Goal: Task Accomplishment & Management: Complete application form

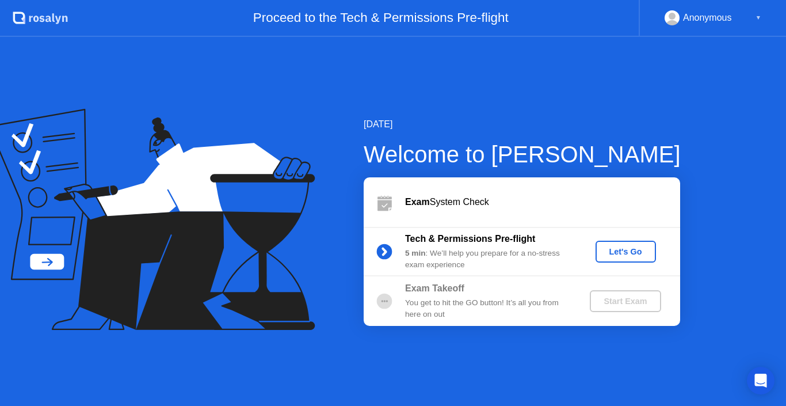
click at [615, 253] on div "Let's Go" at bounding box center [625, 251] width 51 height 9
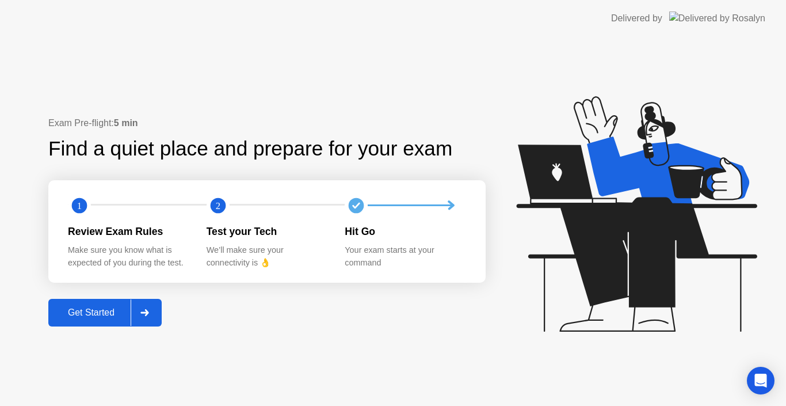
click at [99, 314] on div "Get Started" at bounding box center [91, 312] width 79 height 10
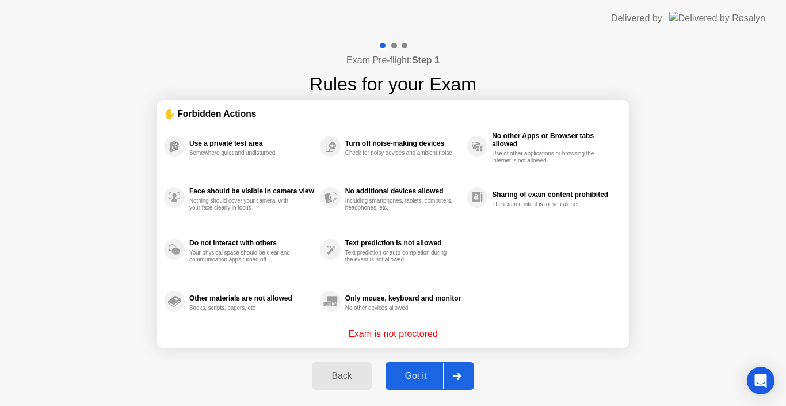
click at [416, 381] on div "Got it" at bounding box center [416, 376] width 54 height 10
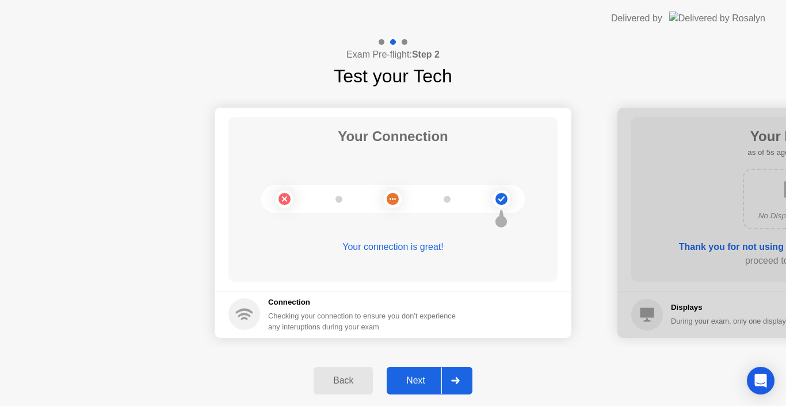
click at [657, 199] on div at bounding box center [796, 223] width 357 height 230
drag, startPoint x: 654, startPoint y: 202, endPoint x: 599, endPoint y: 206, distance: 55.9
click at [454, 380] on icon at bounding box center [455, 380] width 8 height 7
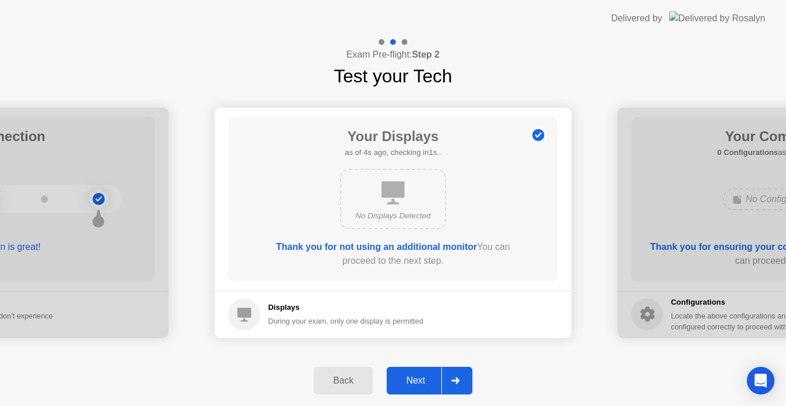
click at [455, 380] on icon at bounding box center [455, 380] width 8 height 7
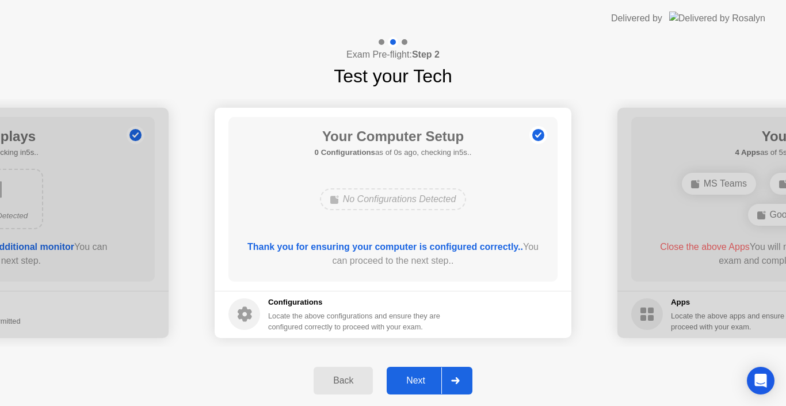
click at [455, 380] on icon at bounding box center [455, 380] width 8 height 7
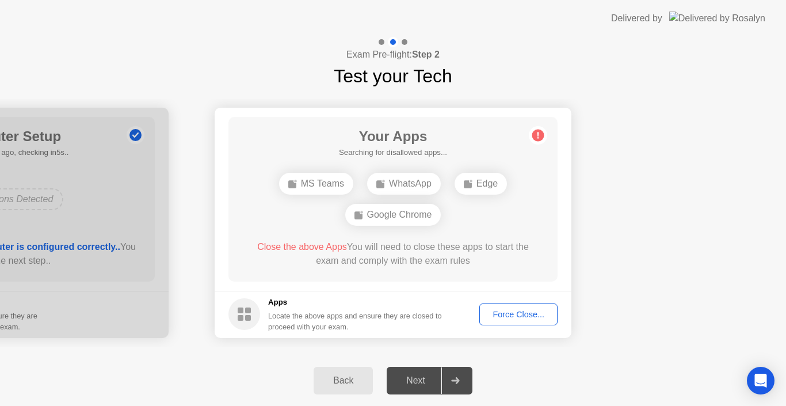
click at [539, 134] on circle at bounding box center [538, 135] width 12 height 12
click at [501, 316] on div "Force Close..." at bounding box center [519, 314] width 70 height 9
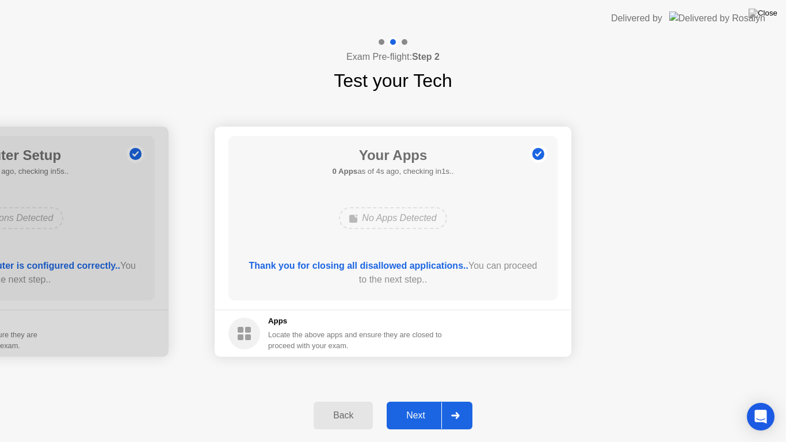
click at [416, 405] on div "Next" at bounding box center [415, 415] width 51 height 10
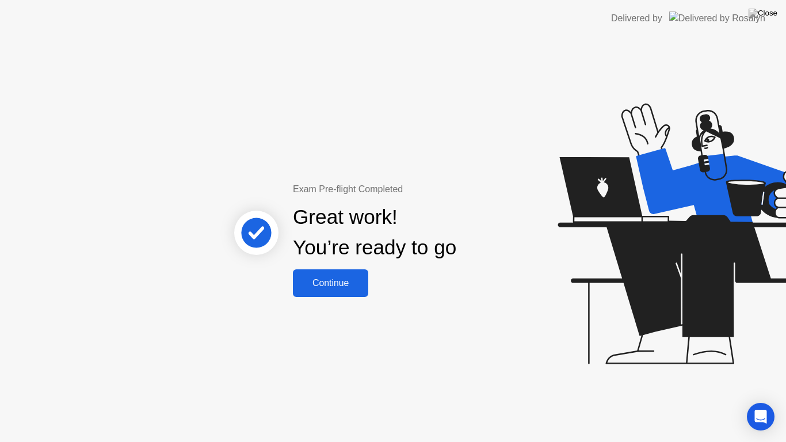
click at [320, 286] on div "Continue" at bounding box center [330, 283] width 69 height 10
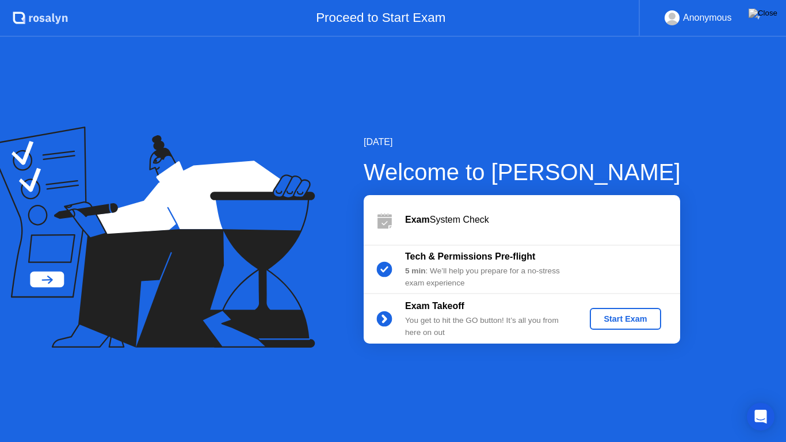
click at [606, 317] on div "Start Exam" at bounding box center [626, 318] width 62 height 9
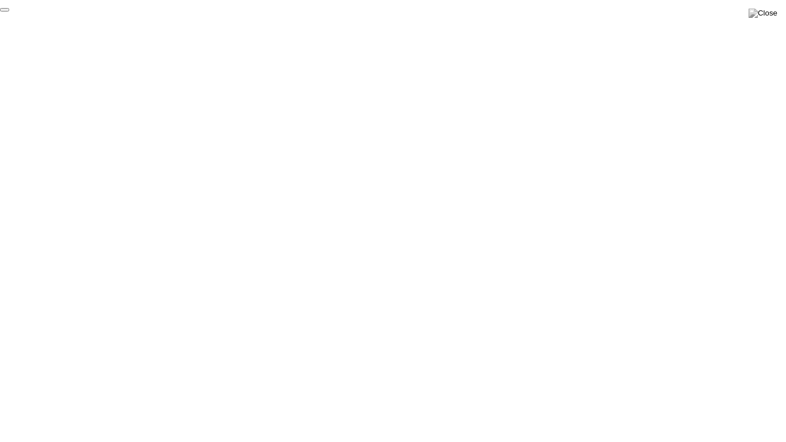
click div "End Proctoring Session"
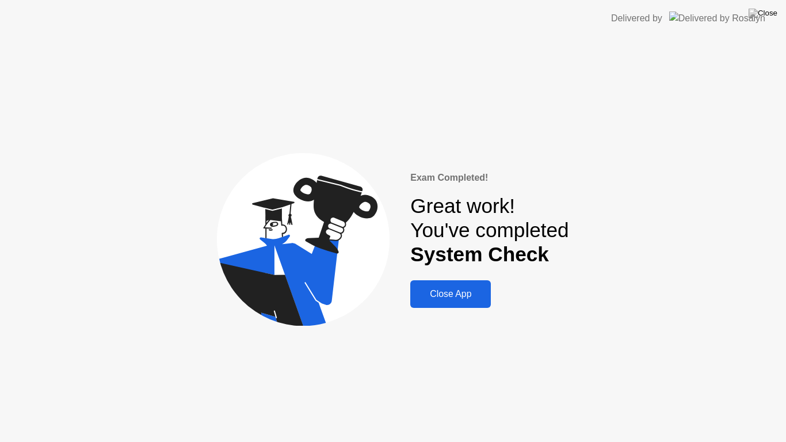
click at [442, 299] on div "Close App" at bounding box center [451, 294] width 74 height 10
